Goal: Transaction & Acquisition: Purchase product/service

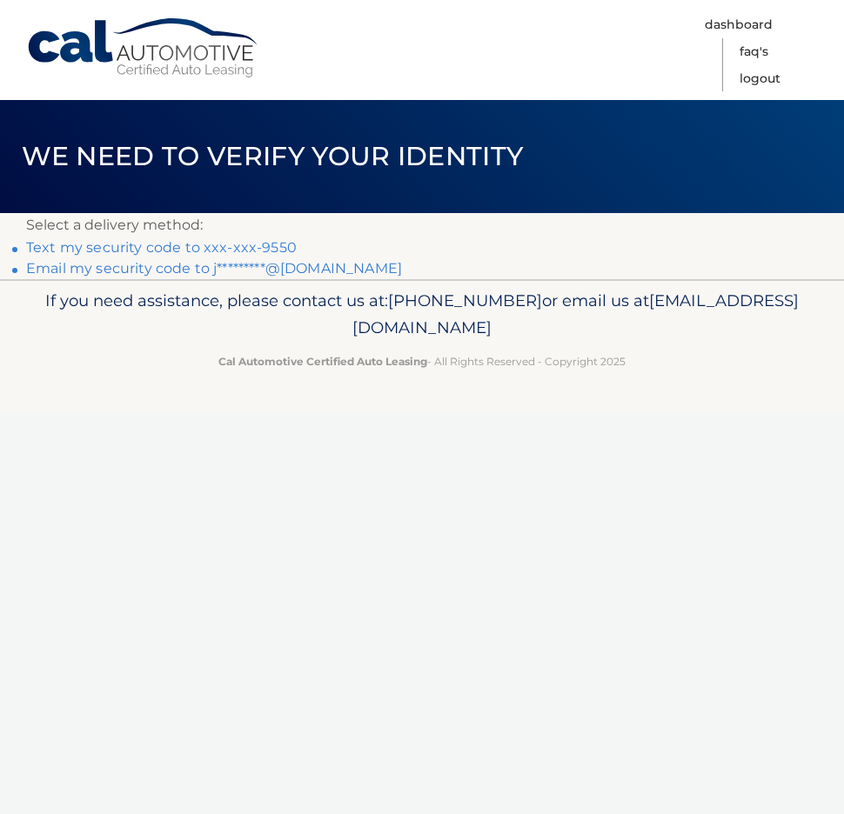
click at [161, 246] on link "Text my security code to xxx-xxx-9550" at bounding box center [161, 247] width 271 height 17
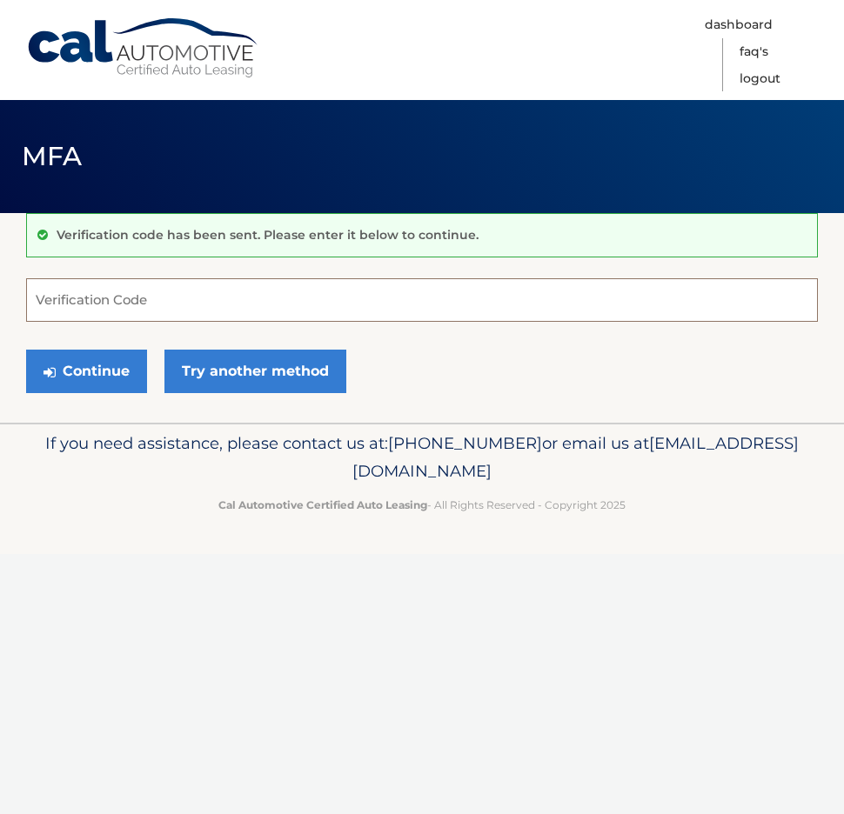
click at [96, 318] on input "Verification Code" at bounding box center [422, 299] width 792 height 43
click at [97, 311] on input "Verification Code" at bounding box center [422, 299] width 792 height 43
type input "637468"
drag, startPoint x: 90, startPoint y: 377, endPoint x: 90, endPoint y: 364, distance: 13.0
click at [90, 373] on button "Continue" at bounding box center [86, 371] width 121 height 43
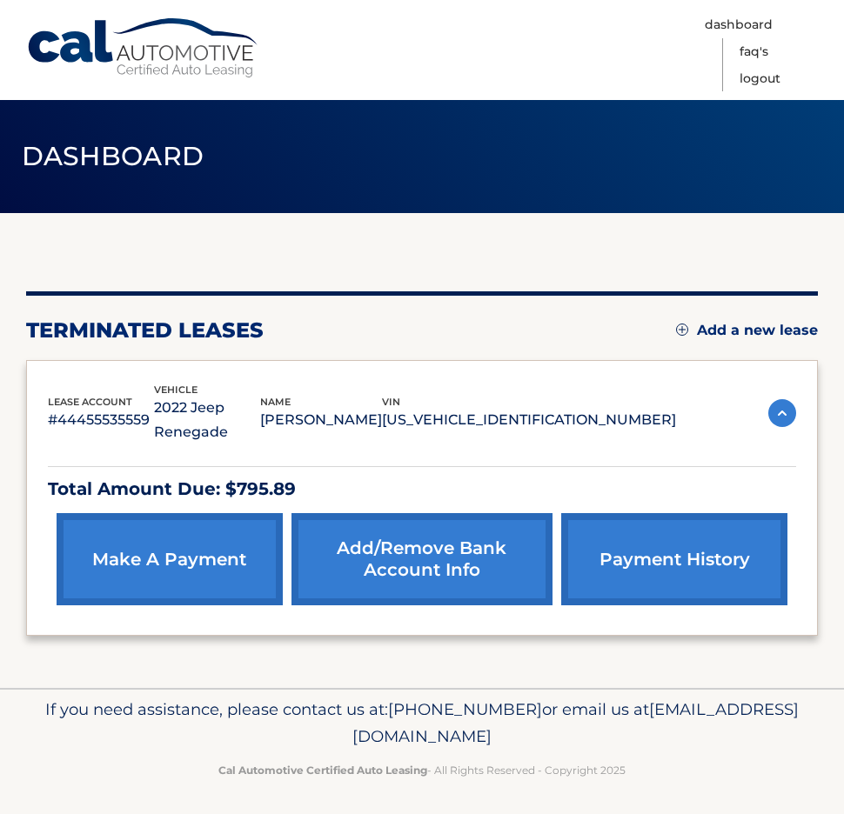
click at [188, 530] on link "make a payment" at bounding box center [170, 559] width 226 height 92
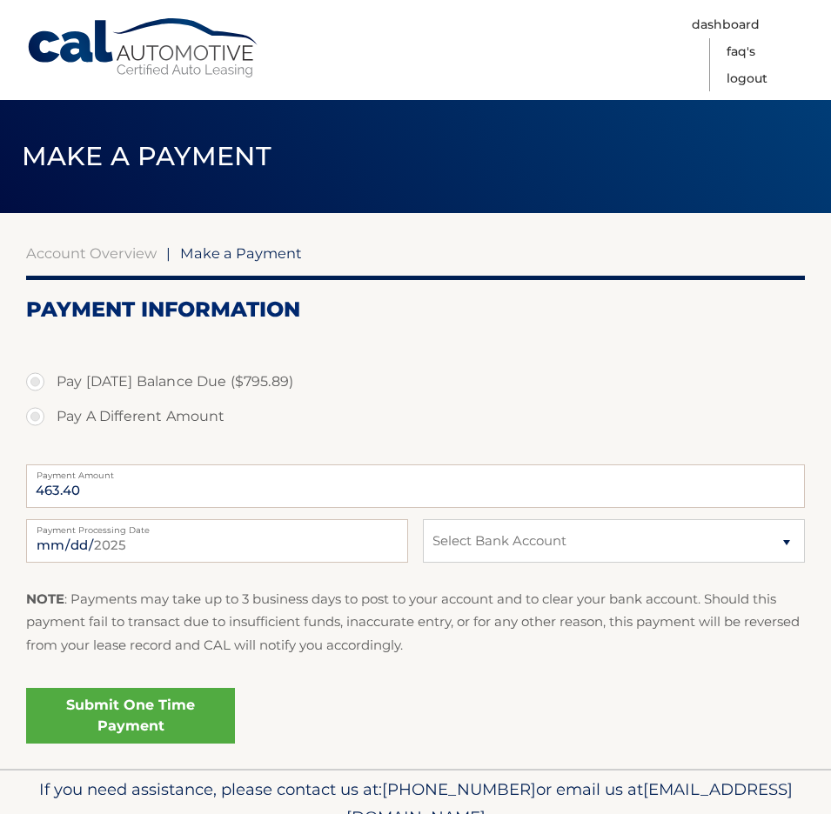
click at [35, 416] on label "Pay A Different Amount" at bounding box center [415, 416] width 779 height 35
click at [35, 416] on input "Pay A Different Amount" at bounding box center [41, 413] width 17 height 28
radio input "true"
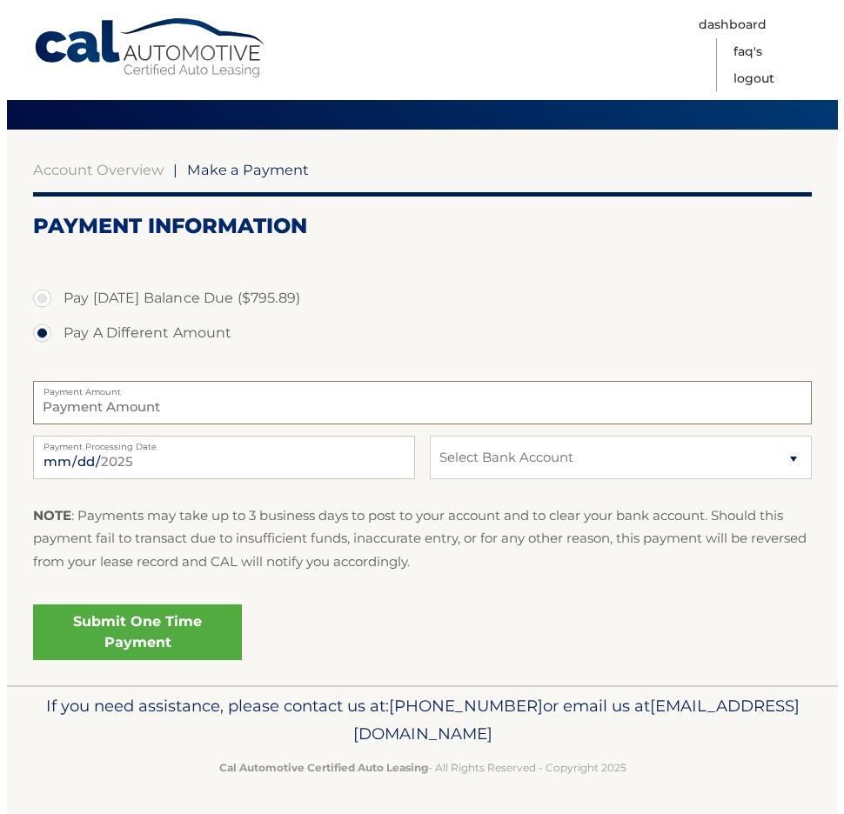
scroll to position [86, 0]
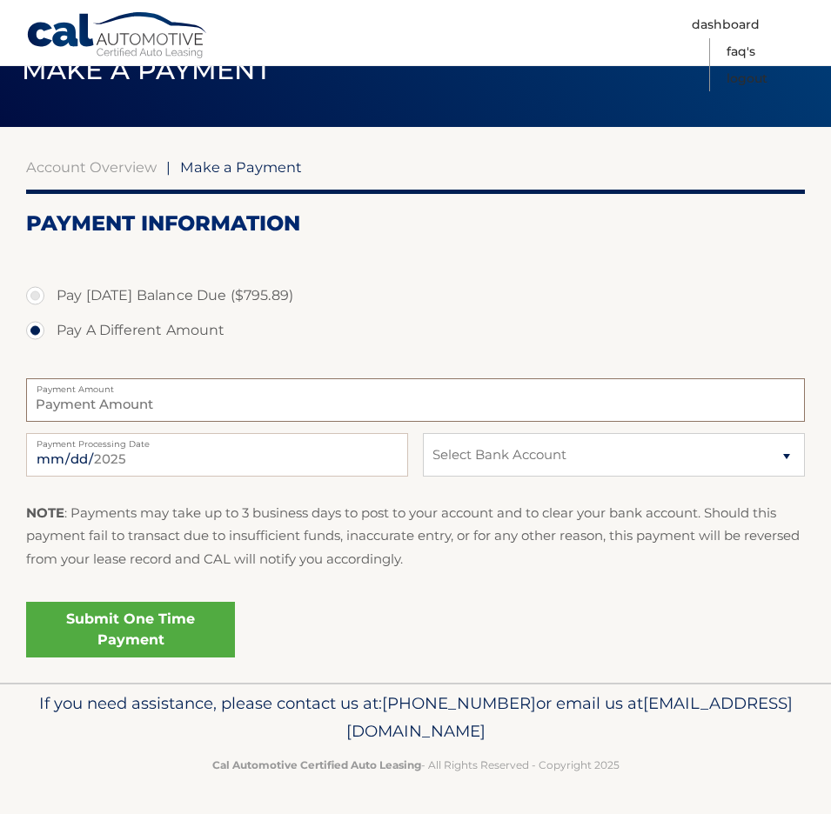
click at [96, 411] on input "Payment Amount" at bounding box center [415, 399] width 779 height 43
type input "300"
type input "300.00"
select select "ZWI3Y2RjMmQtMTA3NS00OTQ1LWI5MTAtMmFkYWVhMjA1YzJj"
click option "Checking FIRST COMMONWEALTH BANK *****4917" at bounding box center [0, 0] width 0 height 0
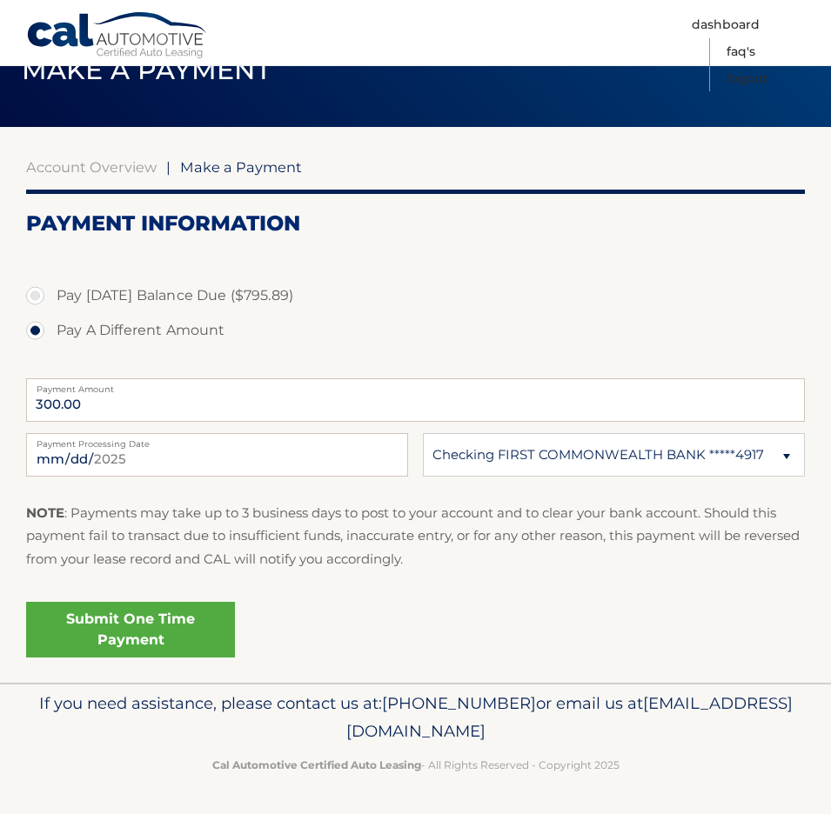
click at [115, 629] on link "Submit One Time Payment" at bounding box center [130, 630] width 209 height 56
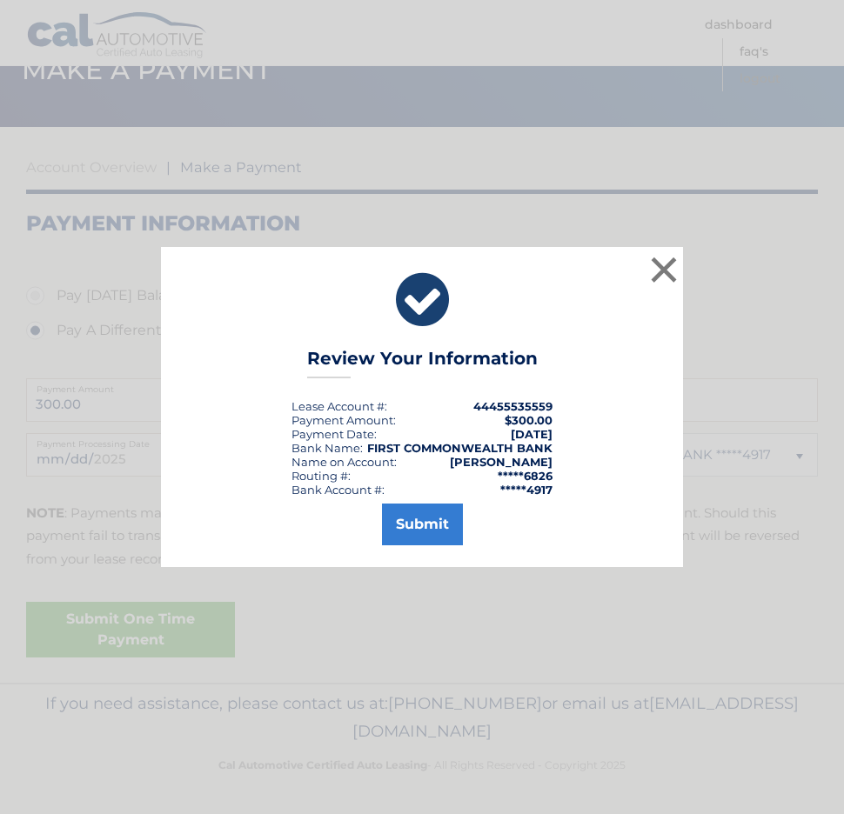
click at [425, 547] on div "× Review Your Information Lease Account #: 44455535559 Payment Amount: $300.00 …" at bounding box center [422, 407] width 522 height 320
click at [424, 524] on button "Submit" at bounding box center [422, 525] width 81 height 42
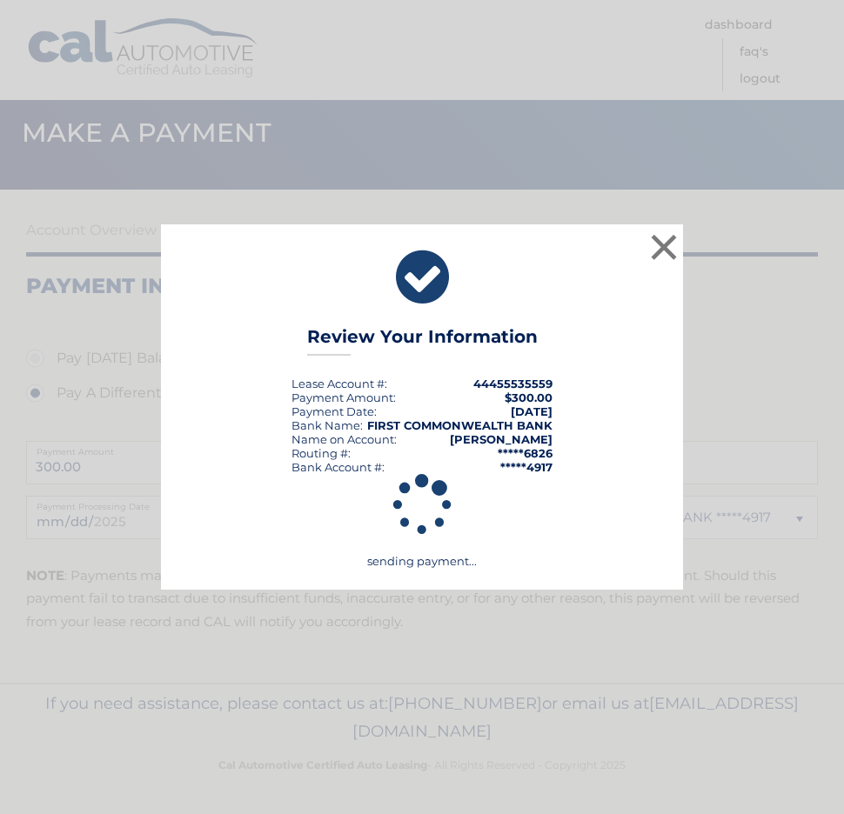
scroll to position [23, 0]
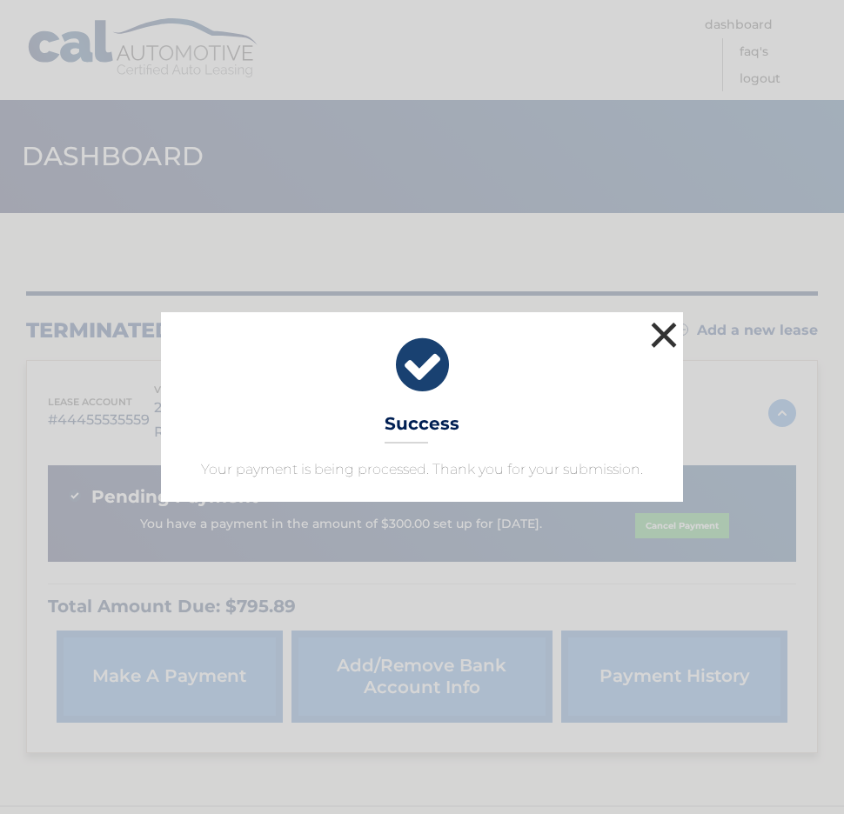
click at [661, 338] on button "×" at bounding box center [663, 335] width 35 height 35
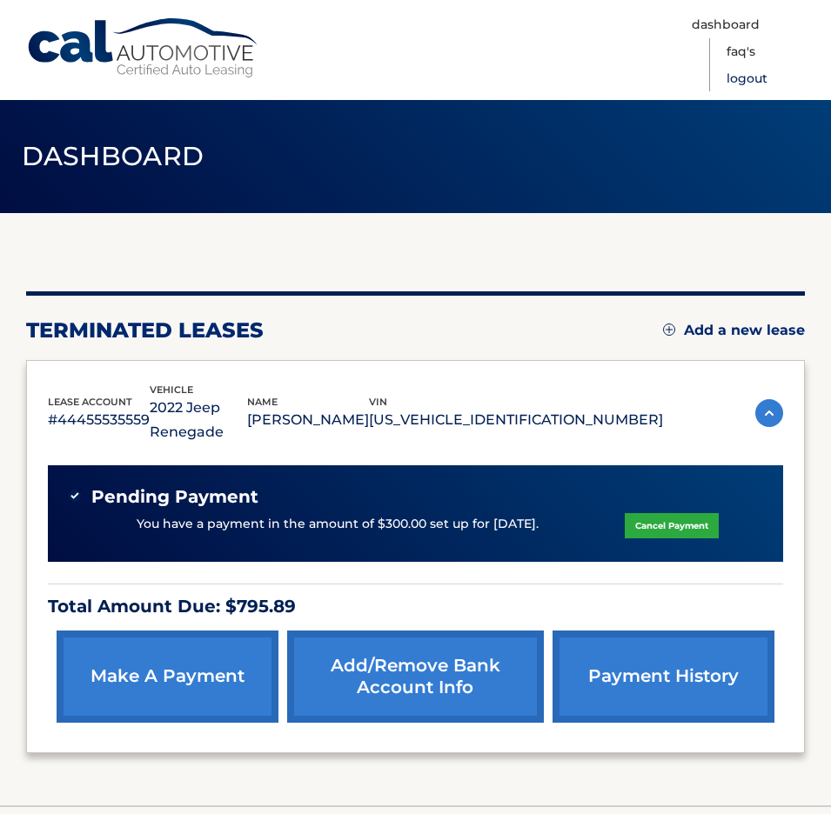
drag, startPoint x: 738, startPoint y: 77, endPoint x: 812, endPoint y: 128, distance: 89.5
click at [738, 77] on link "Logout" at bounding box center [746, 78] width 41 height 27
